Goal: Information Seeking & Learning: Check status

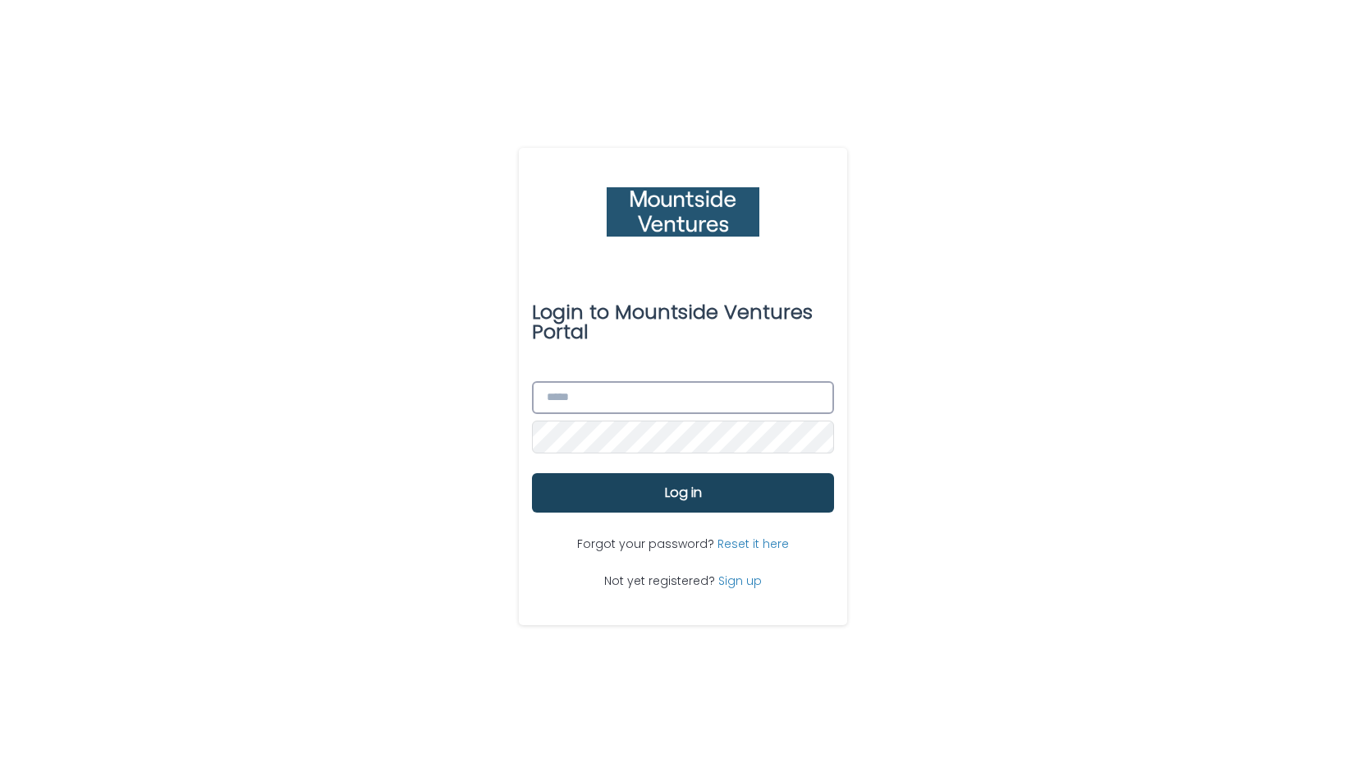
type input "**********"
click at [668, 508] on button "Log in" at bounding box center [683, 492] width 302 height 39
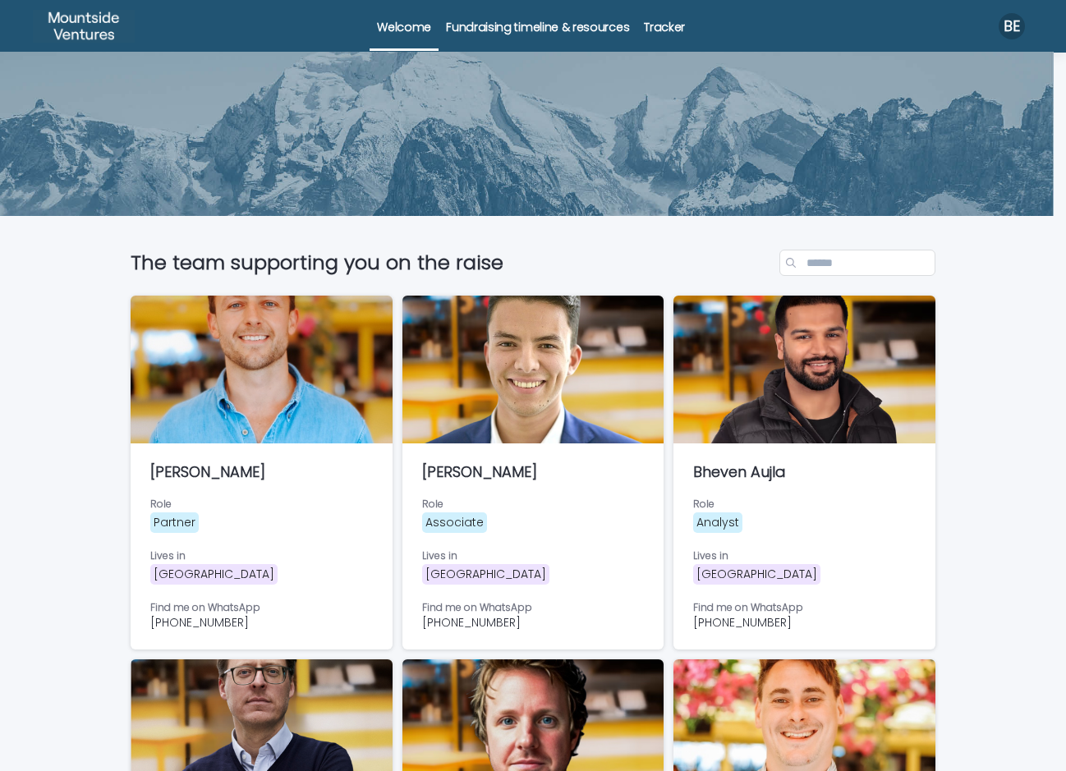
click at [645, 35] on link "Tracker" at bounding box center [664, 25] width 56 height 51
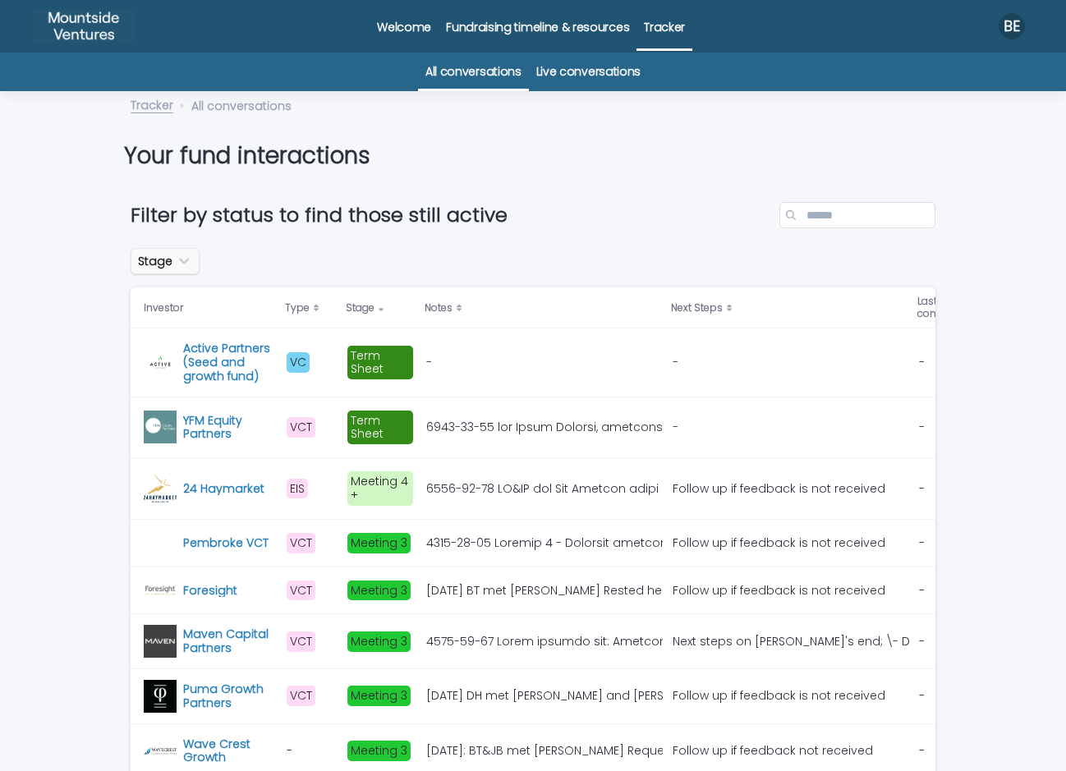
click at [181, 274] on button "Stage" at bounding box center [165, 261] width 69 height 26
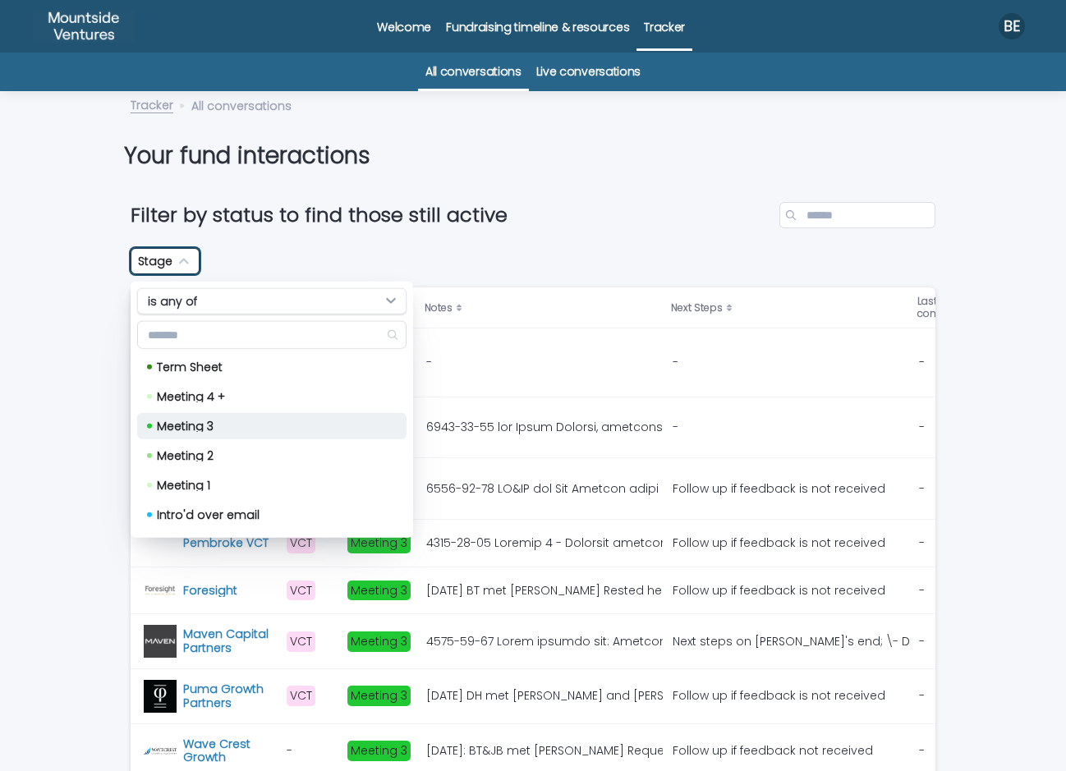
click at [215, 423] on p "Meeting 3" at bounding box center [268, 425] width 223 height 11
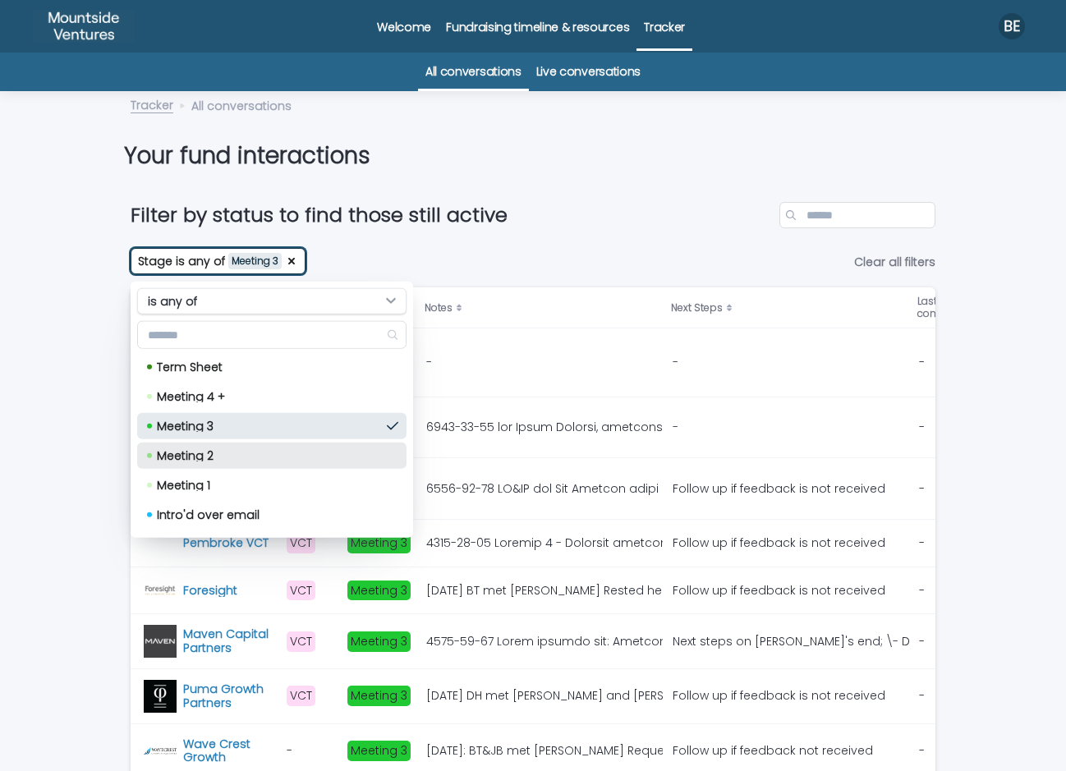
click at [217, 456] on p "Meeting 2" at bounding box center [268, 455] width 223 height 11
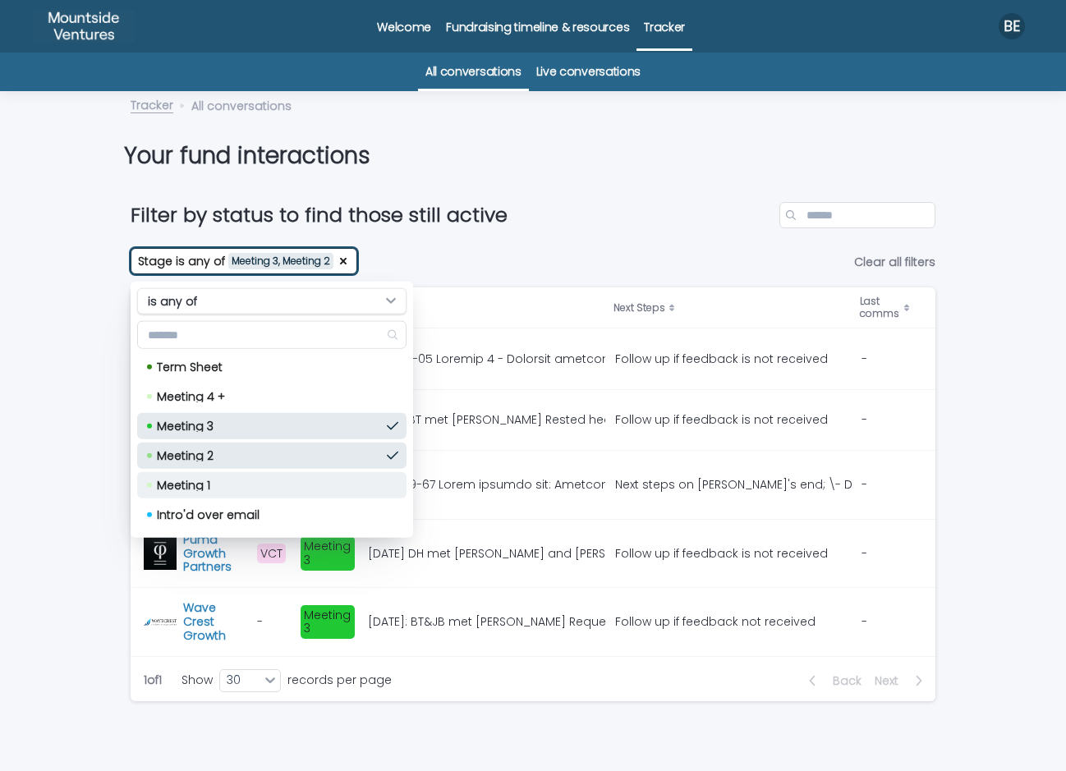
click at [210, 490] on div "Meeting 1" at bounding box center [271, 485] width 269 height 26
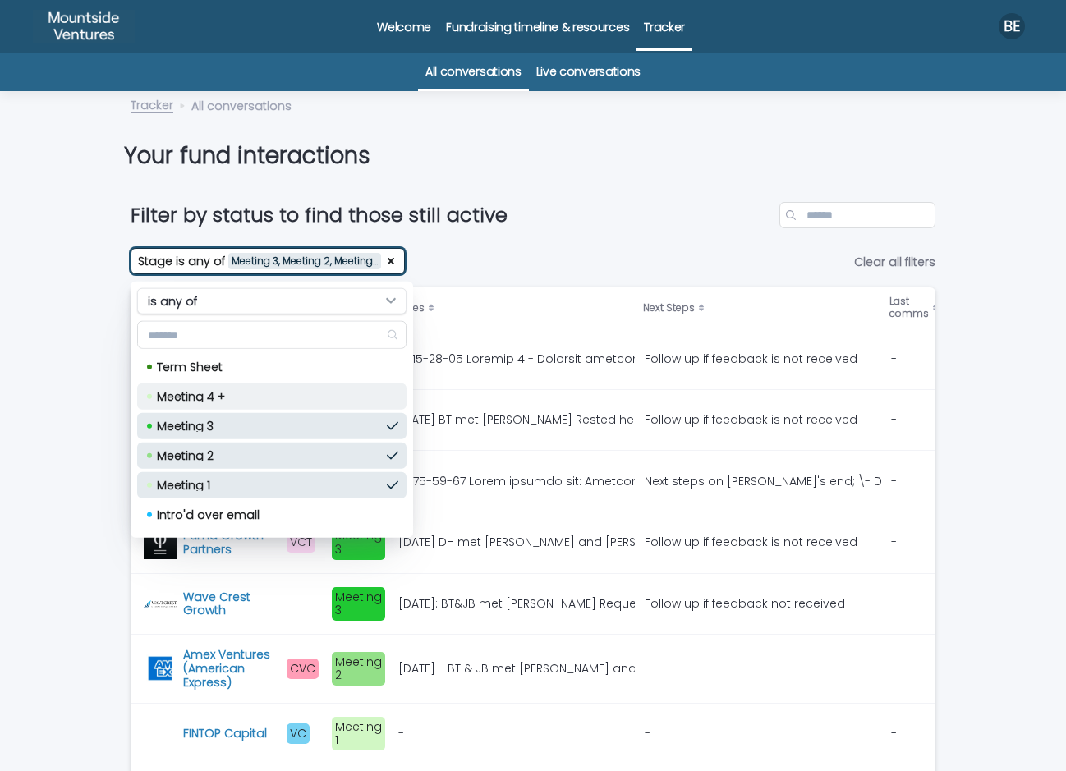
click at [241, 403] on div "Meeting 4 +" at bounding box center [271, 396] width 269 height 26
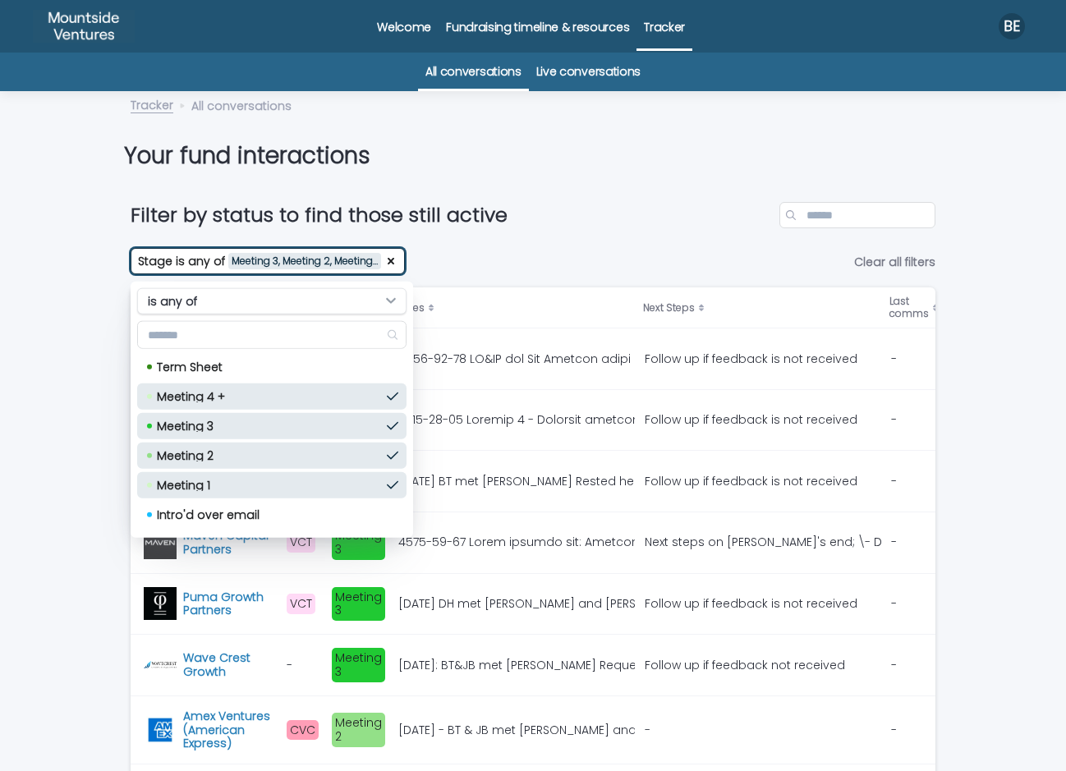
click at [563, 78] on link "Live conversations" at bounding box center [588, 72] width 104 height 39
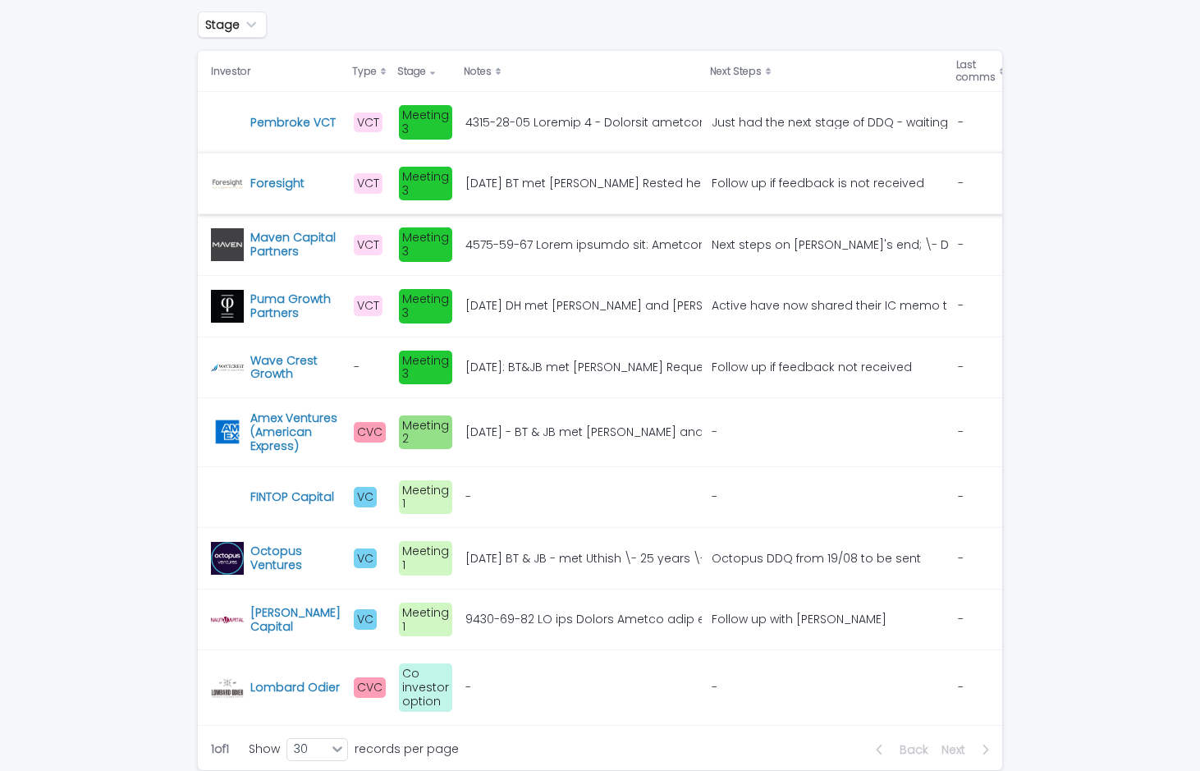
scroll to position [243, 0]
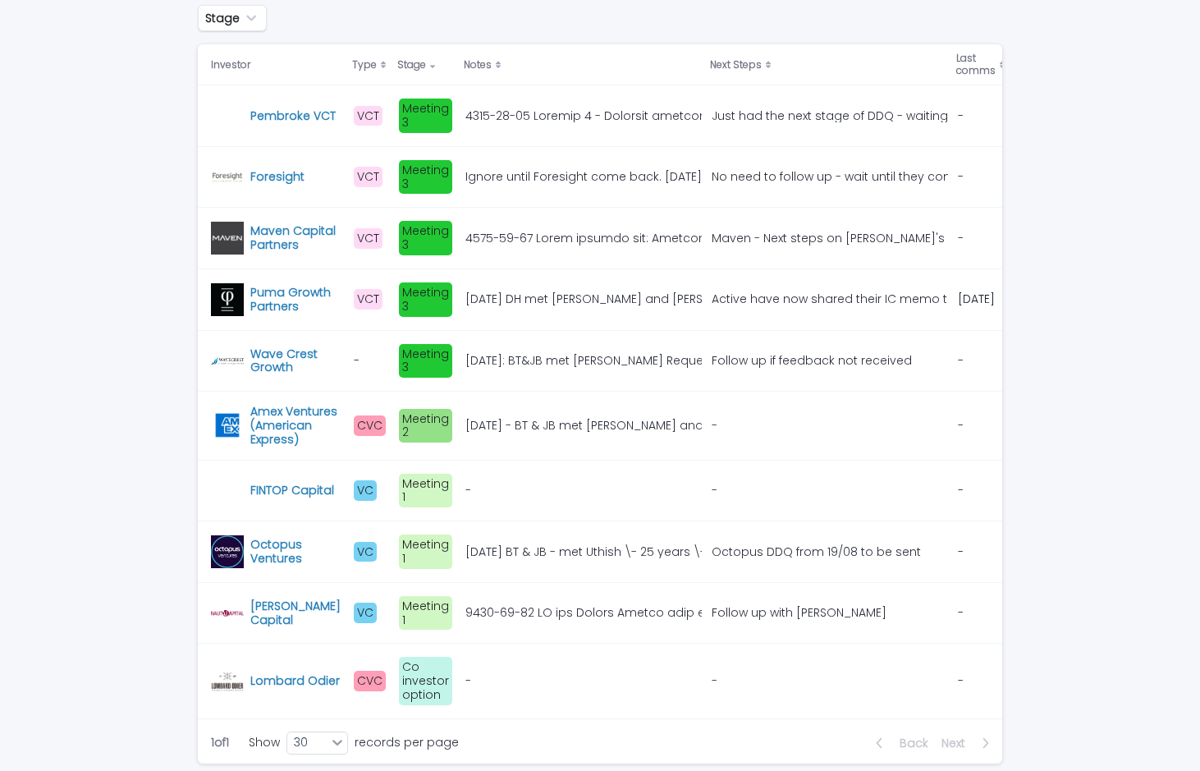
click at [26, 107] on div "Loading... Saving… Loading... Saving… Live conversations Stage Investor Type St…" at bounding box center [600, 392] width 1200 height 932
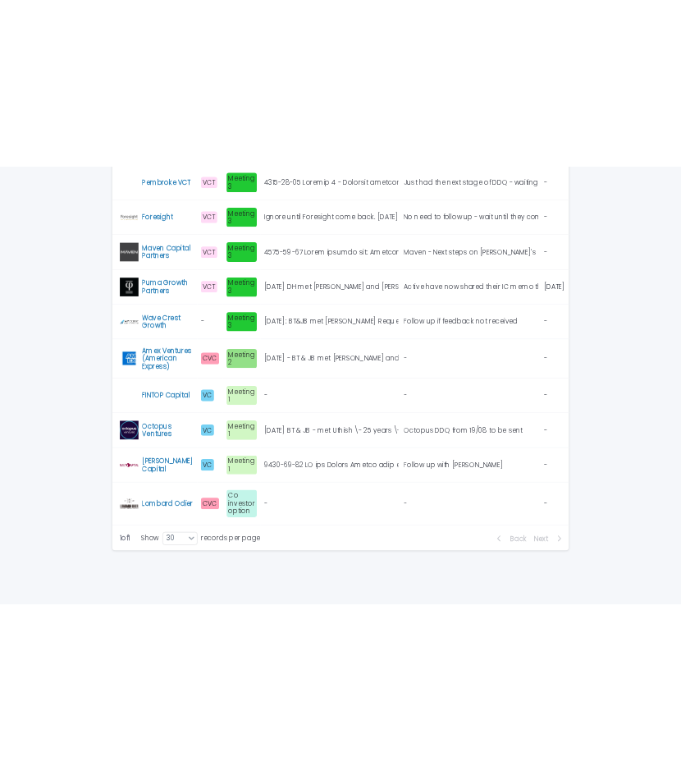
scroll to position [374, 0]
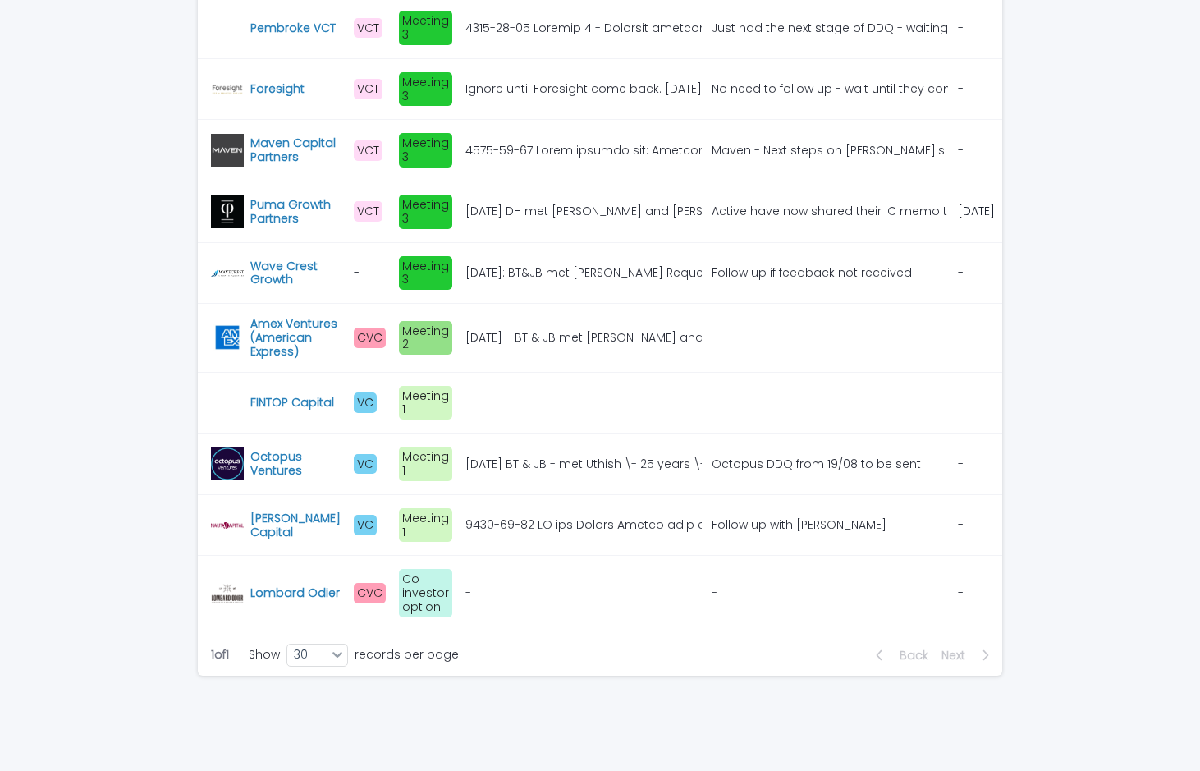
click at [126, 475] on div "Loading... Saving… Loading... Saving… Live conversations Stage Investor Type St…" at bounding box center [600, 304] width 1200 height 932
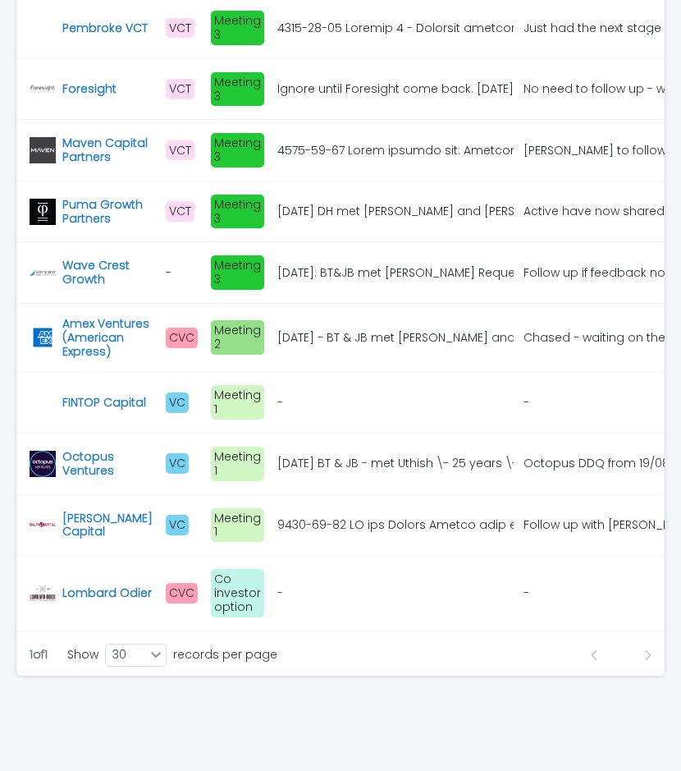
click at [210, 727] on div "Loading... Saving… Loading... Saving… Live conversations Stage Investor Type St…" at bounding box center [340, 274] width 665 height 911
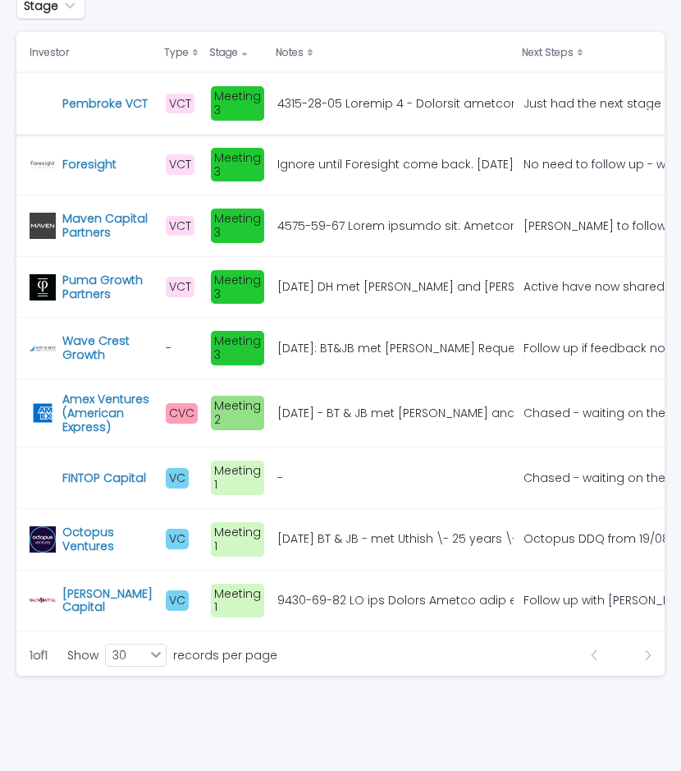
scroll to position [0, 0]
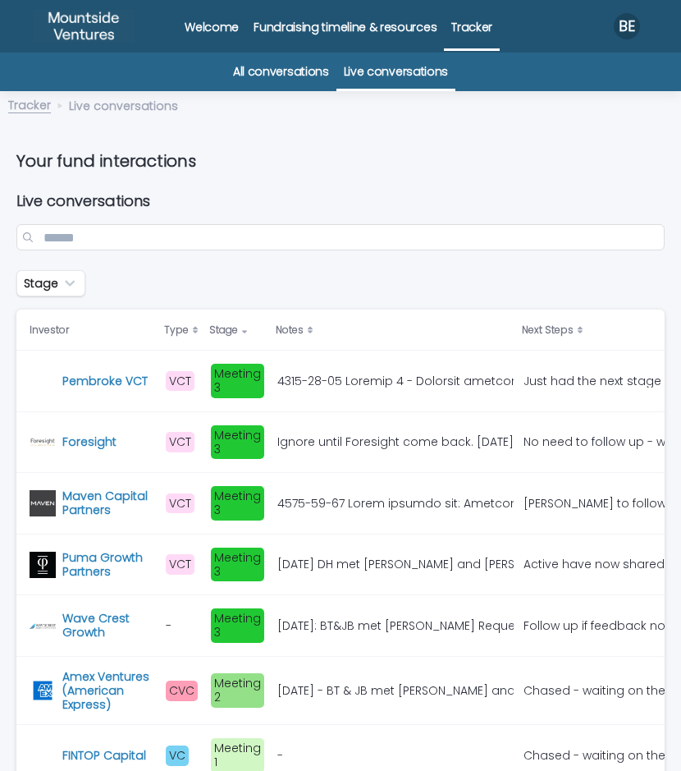
click at [21, 108] on link "Tracker" at bounding box center [29, 103] width 43 height 19
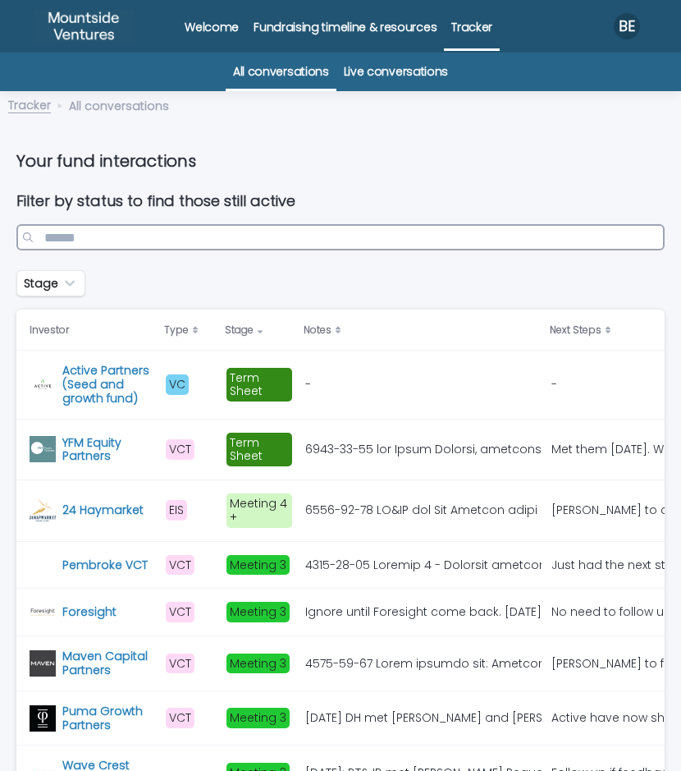
click at [279, 236] on input "Search" at bounding box center [340, 237] width 649 height 26
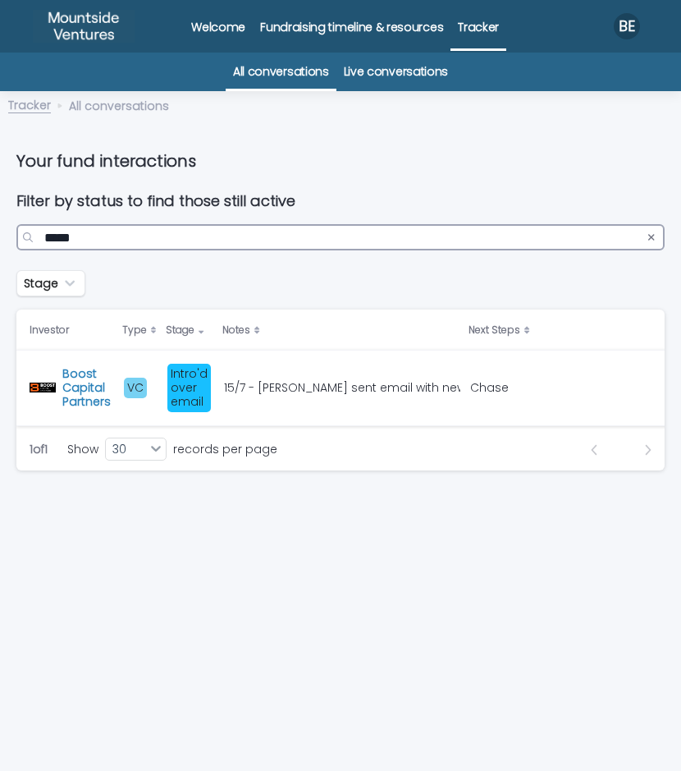
type input "*****"
click at [302, 390] on div "15/7 - [PERSON_NAME] sent email with new proposed dates to for availability. Ha…" at bounding box center [340, 388] width 233 height 14
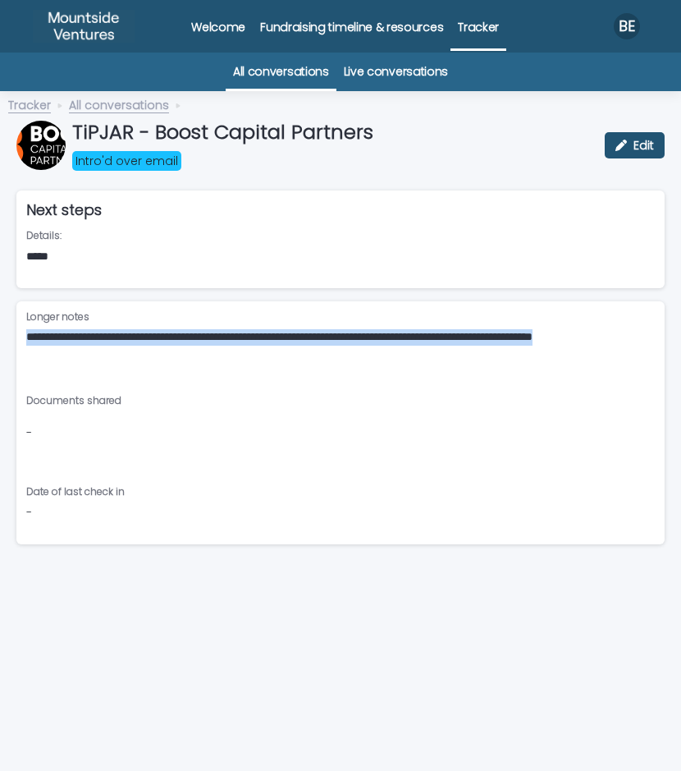
drag, startPoint x: 99, startPoint y: 349, endPoint x: 12, endPoint y: 331, distance: 88.1
click at [12, 331] on div "**********" at bounding box center [340, 415] width 665 height 629
click at [120, 379] on div "**********" at bounding box center [340, 423] width 629 height 224
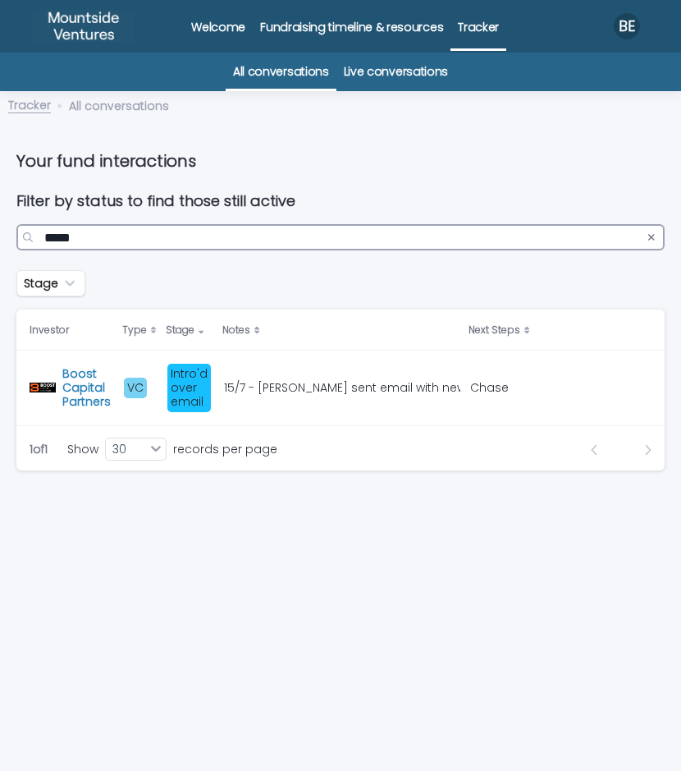
click at [77, 232] on input "*****" at bounding box center [340, 237] width 649 height 26
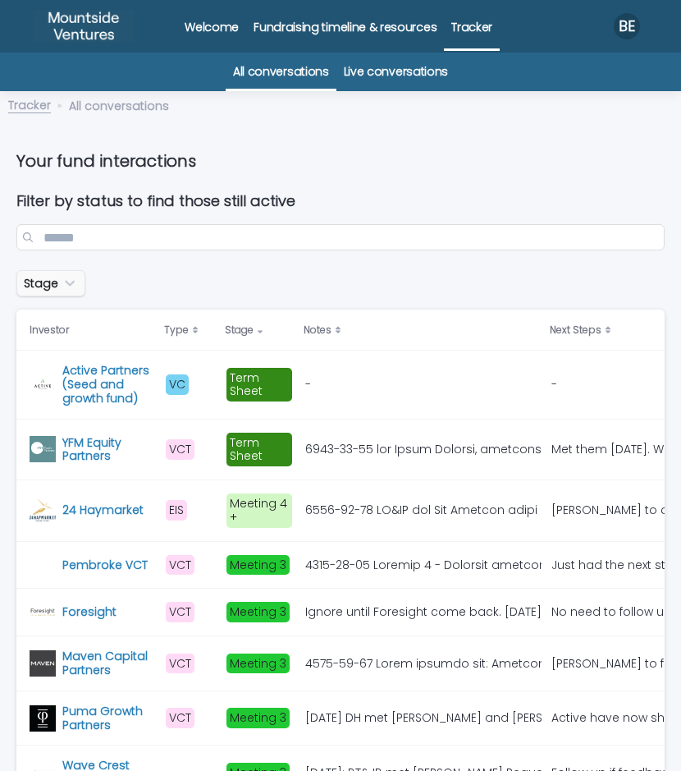
click at [55, 277] on button "Stage" at bounding box center [50, 283] width 69 height 26
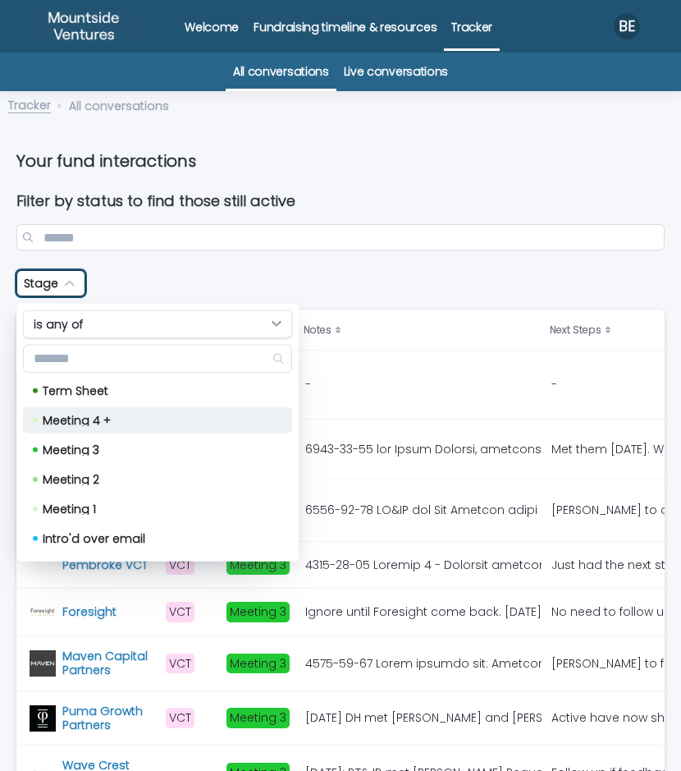
click at [268, 416] on div "Meeting 4 +" at bounding box center [157, 419] width 269 height 26
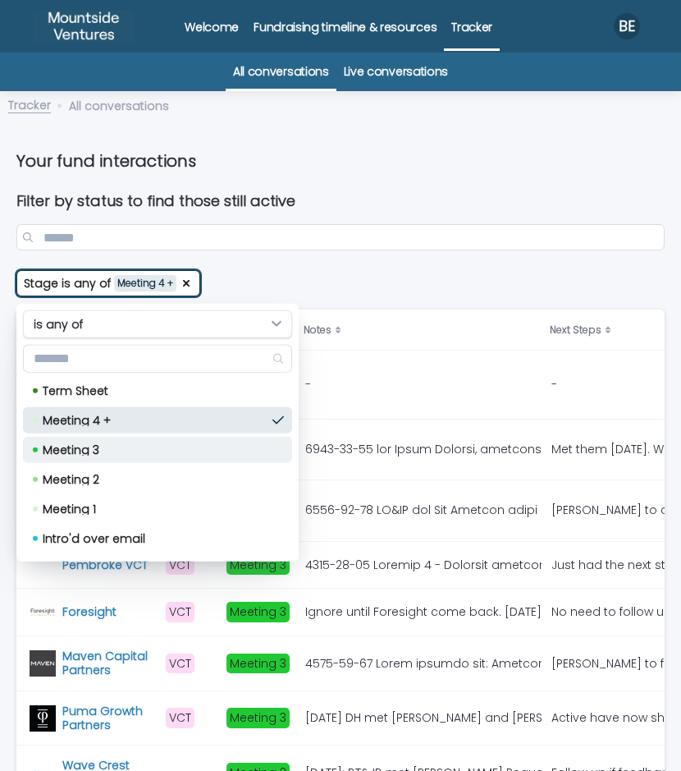
click at [273, 441] on div "Meeting 3" at bounding box center [157, 449] width 269 height 26
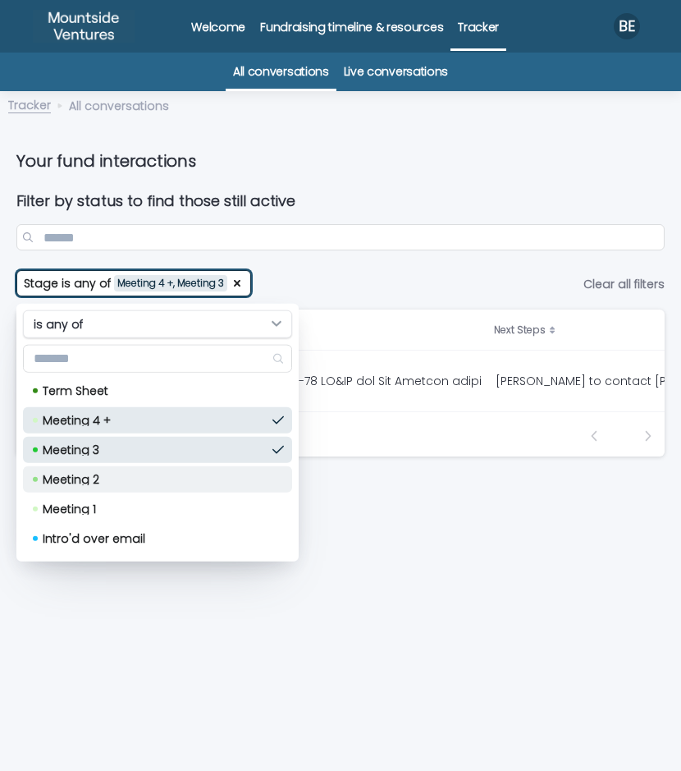
click at [264, 467] on div "Meeting 2" at bounding box center [157, 479] width 269 height 26
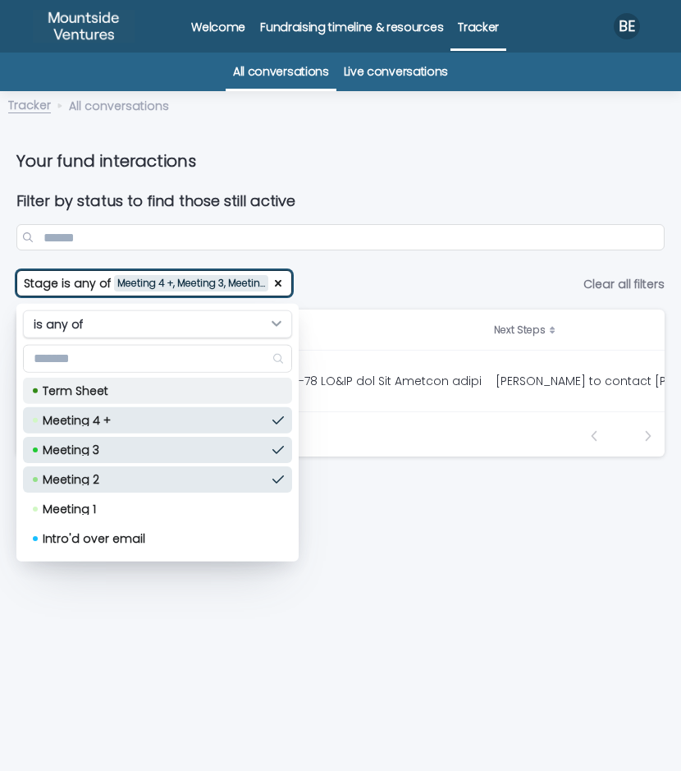
click at [263, 393] on div "Term Sheet" at bounding box center [157, 390] width 269 height 26
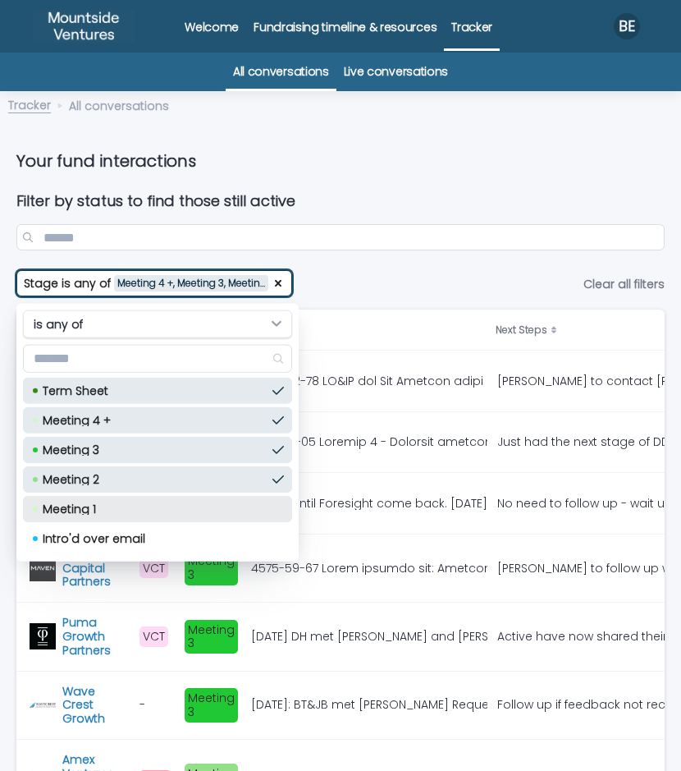
click at [271, 500] on div "Meeting 1" at bounding box center [157, 508] width 269 height 26
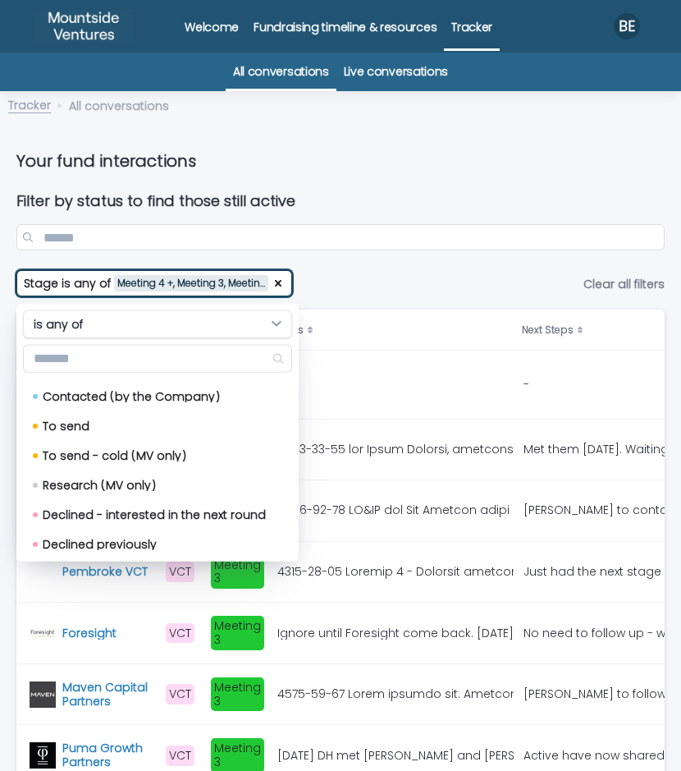
scroll to position [240, 0]
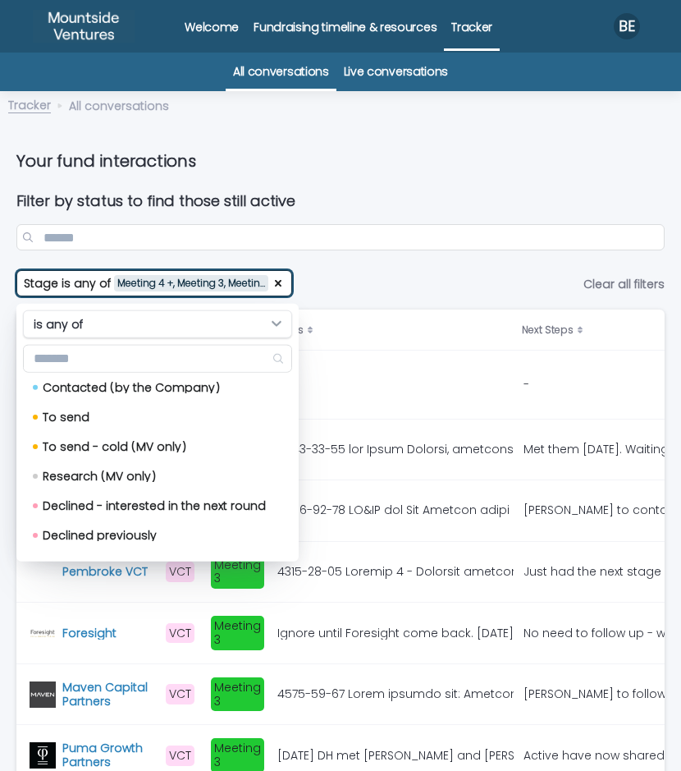
click at [422, 257] on div "Filter by status to find those still active" at bounding box center [340, 221] width 649 height 99
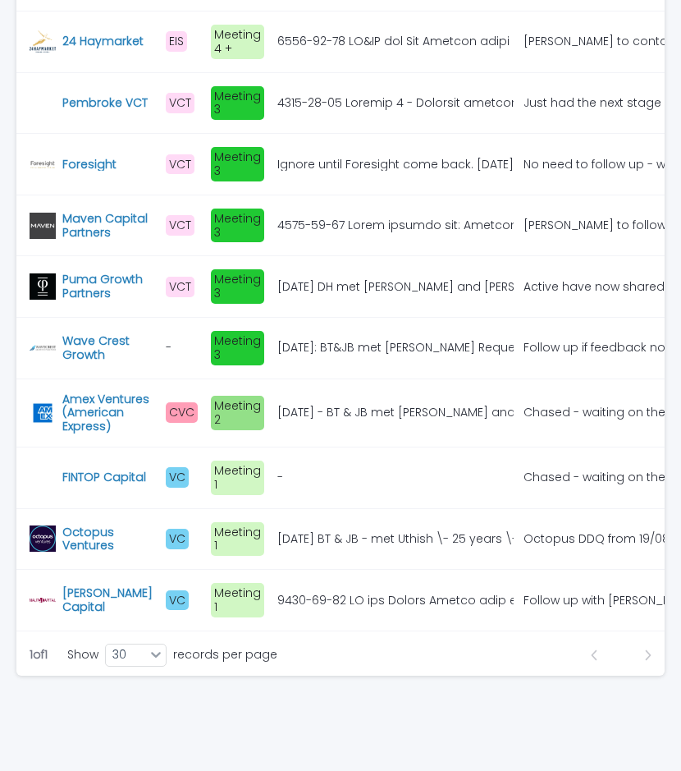
scroll to position [0, 0]
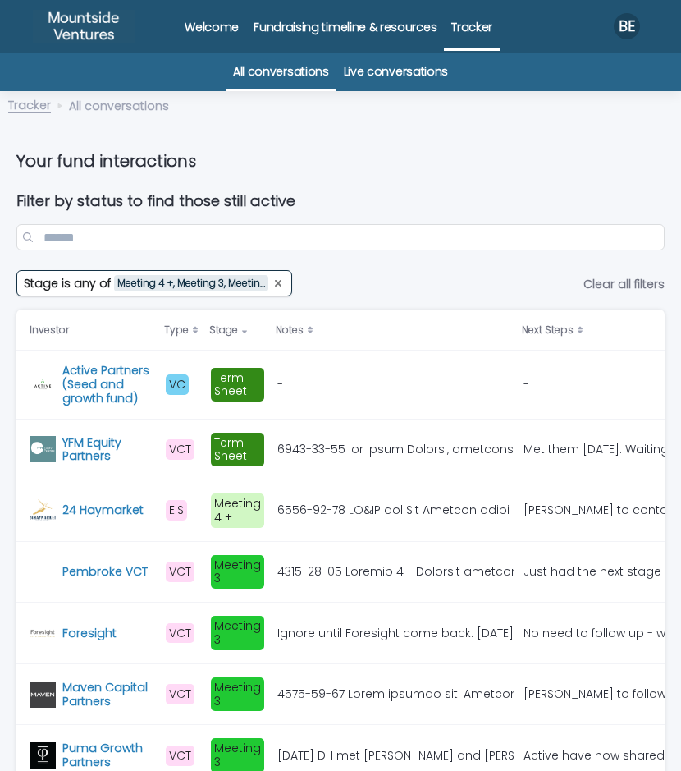
click at [283, 279] on icon "Stage" at bounding box center [278, 283] width 13 height 13
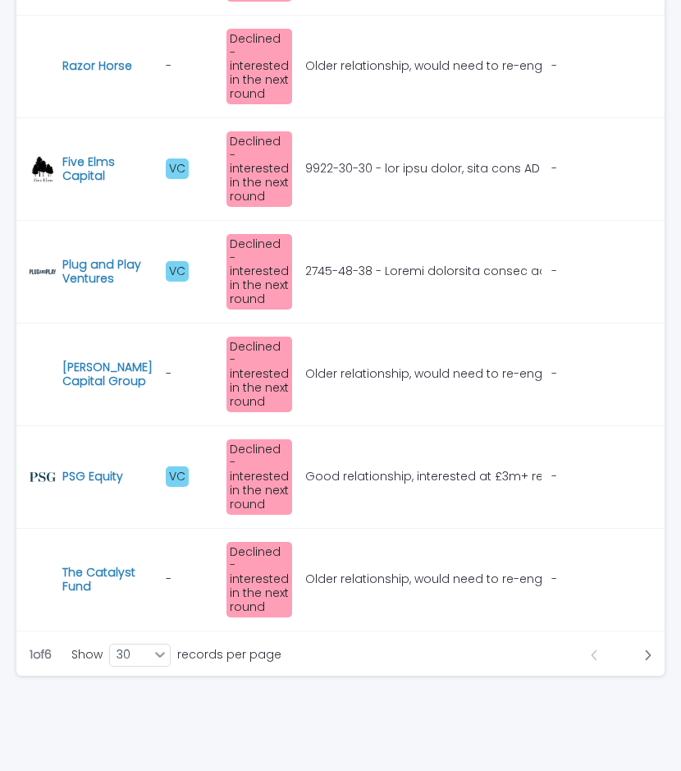
scroll to position [2060, 0]
